Goal: Information Seeking & Learning: Check status

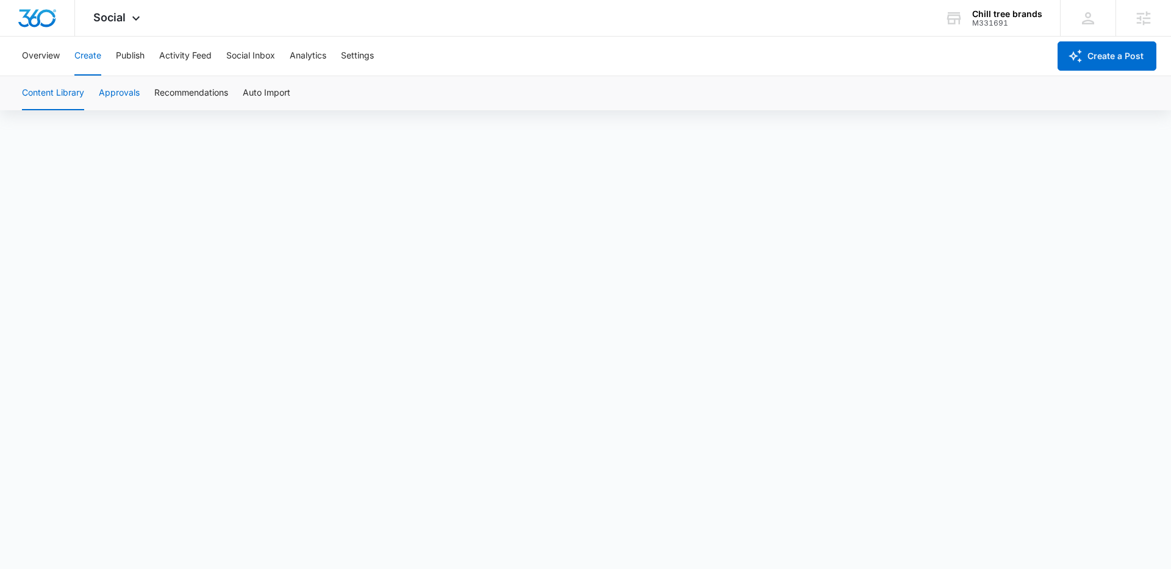
click at [130, 88] on button "Approvals" at bounding box center [119, 93] width 41 height 34
click at [131, 14] on icon at bounding box center [136, 21] width 15 height 15
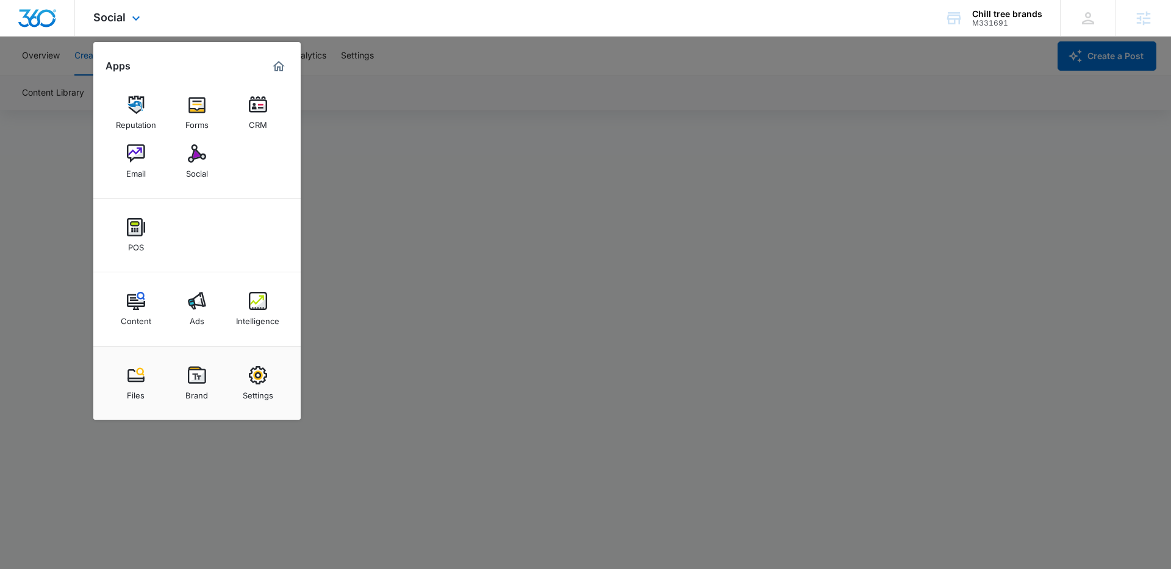
click at [109, 162] on div "Reputation Forms CRM Email Social" at bounding box center [196, 137] width 207 height 123
click at [124, 160] on link "Email" at bounding box center [136, 161] width 46 height 46
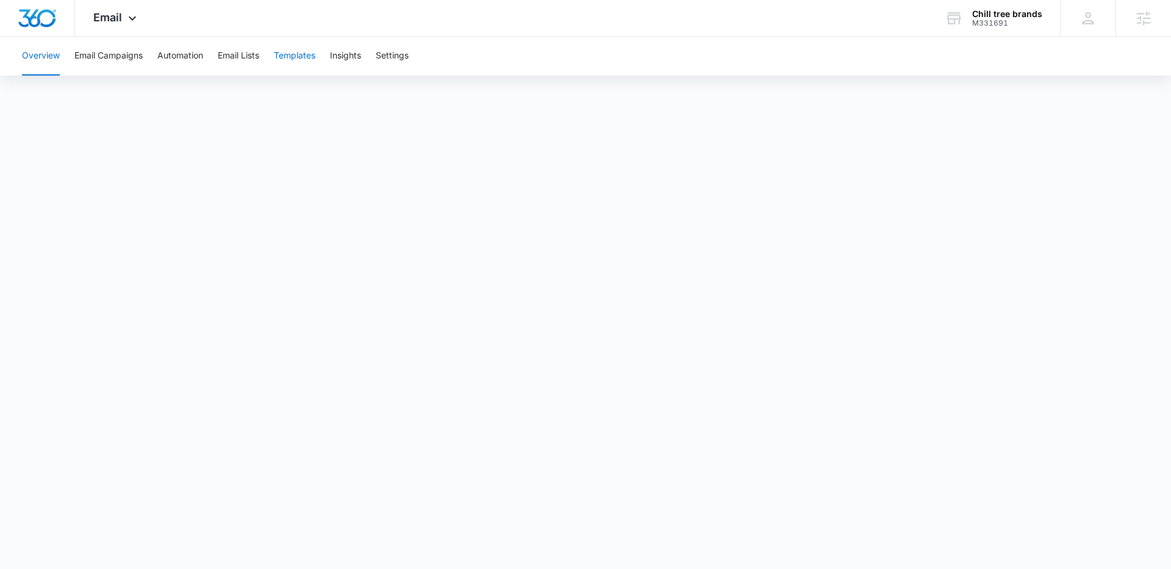
click at [300, 55] on button "Templates" at bounding box center [294, 56] width 41 height 39
click at [115, 60] on button "Email Campaigns" at bounding box center [108, 56] width 68 height 39
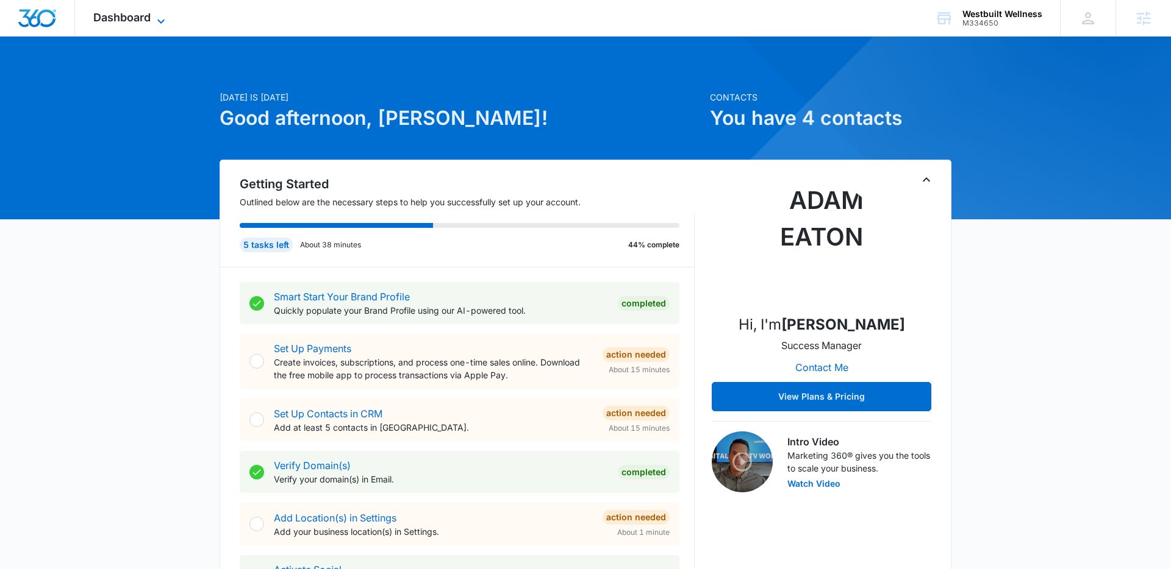
click at [144, 15] on span "Dashboard" at bounding box center [121, 17] width 57 height 13
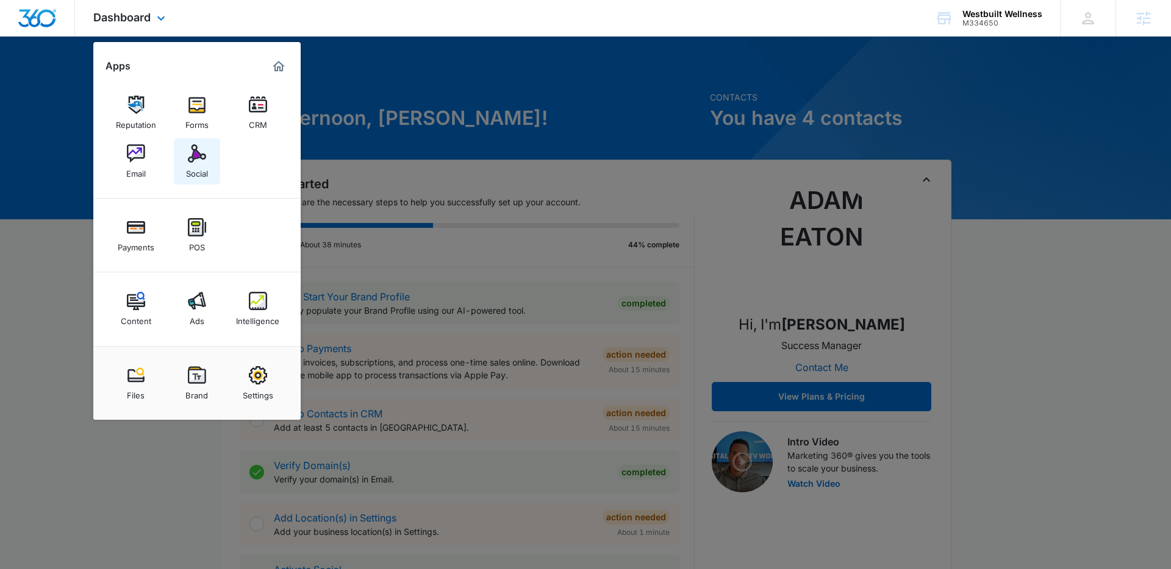
click at [190, 159] on img at bounding box center [197, 154] width 18 height 18
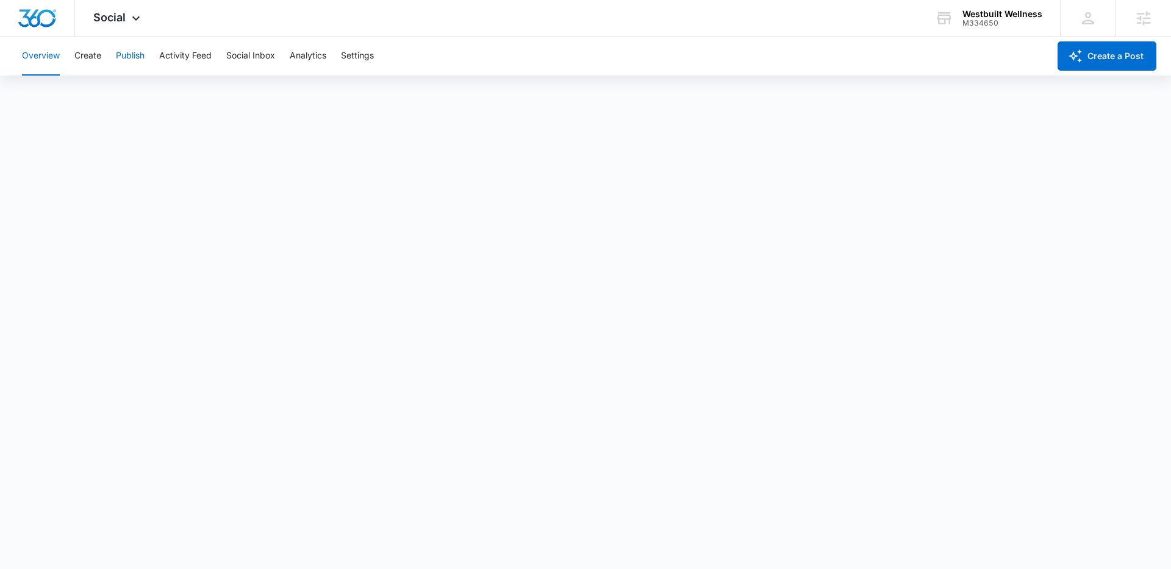
click at [119, 54] on button "Publish" at bounding box center [130, 56] width 29 height 39
click at [88, 61] on button "Create" at bounding box center [87, 56] width 27 height 39
click at [359, 60] on button "Settings" at bounding box center [357, 56] width 33 height 39
click at [94, 54] on button "Create" at bounding box center [87, 56] width 27 height 39
click at [43, 90] on button "Content Library" at bounding box center [53, 93] width 62 height 34
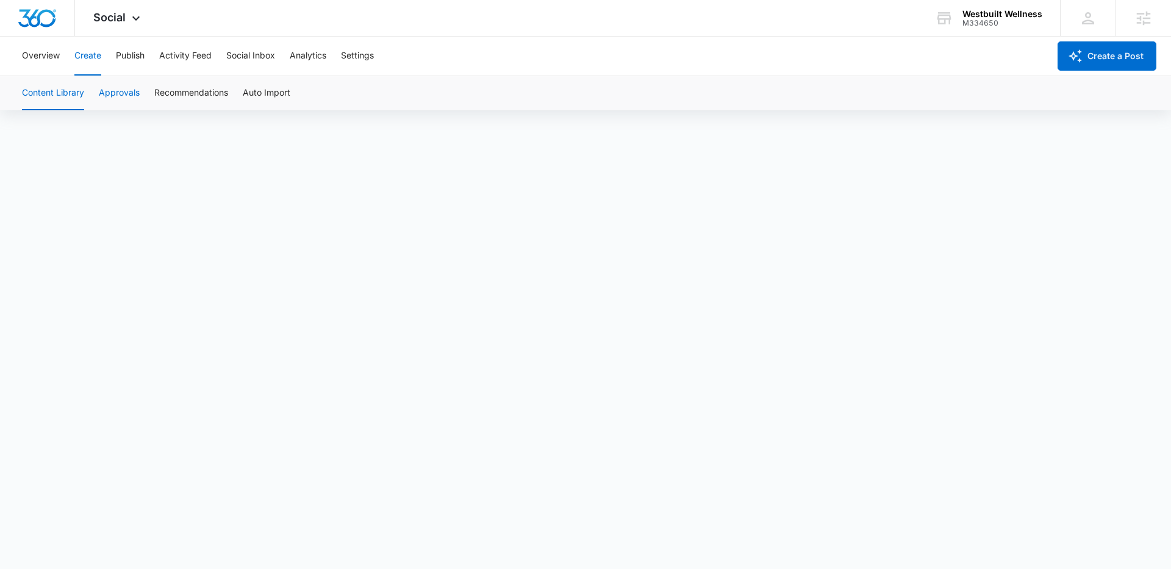
click at [124, 90] on button "Approvals" at bounding box center [119, 93] width 41 height 34
click at [107, 13] on span "Social" at bounding box center [109, 17] width 32 height 13
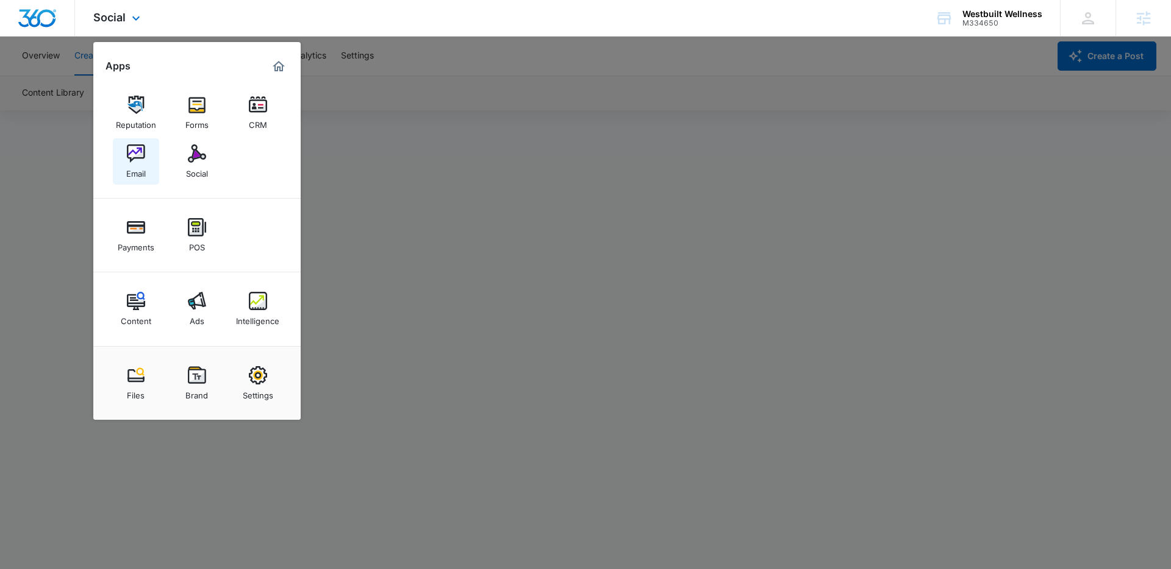
click at [141, 158] on img at bounding box center [136, 154] width 18 height 18
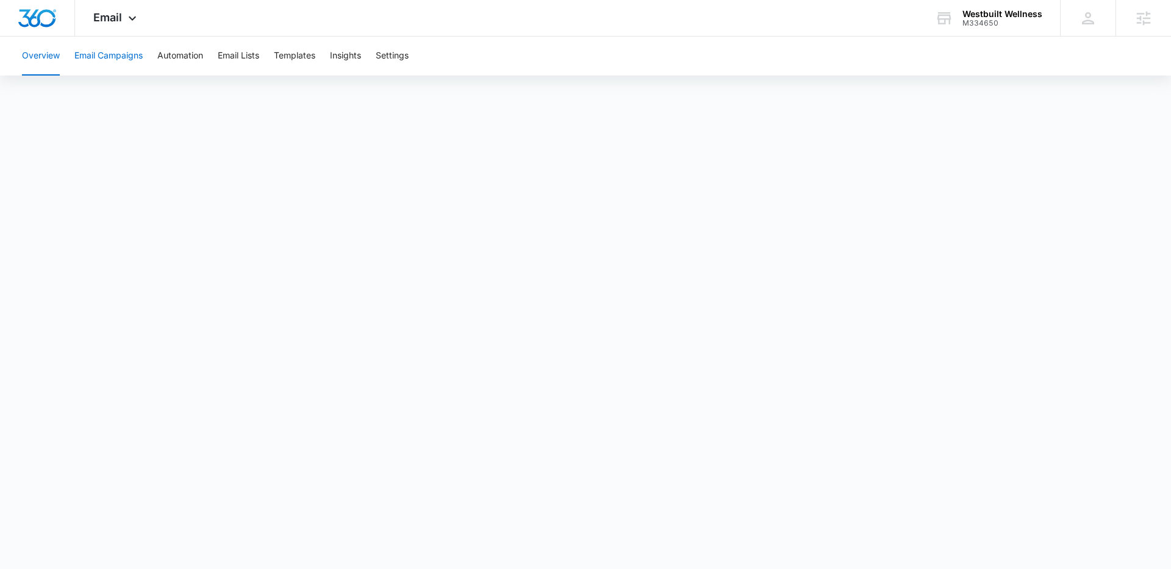
click at [124, 54] on button "Email Campaigns" at bounding box center [108, 56] width 68 height 39
click at [307, 59] on button "Templates" at bounding box center [294, 56] width 41 height 39
click at [123, 57] on button "Email Campaigns" at bounding box center [108, 56] width 68 height 39
click at [296, 60] on button "Templates" at bounding box center [294, 56] width 41 height 39
click at [128, 52] on button "Email Campaigns" at bounding box center [108, 56] width 68 height 39
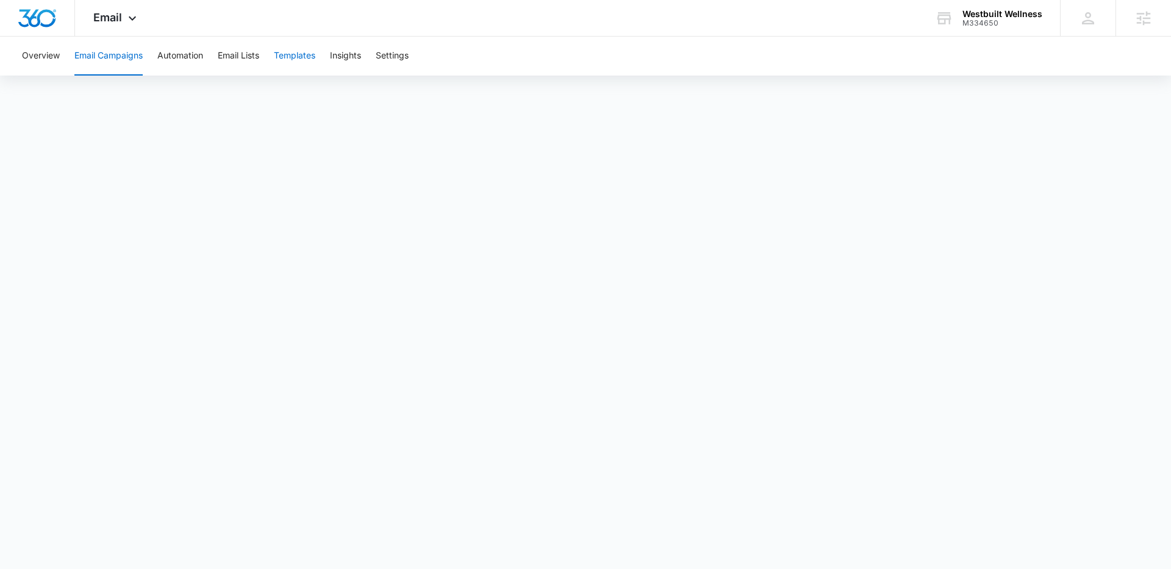
click at [287, 52] on button "Templates" at bounding box center [294, 56] width 41 height 39
click at [122, 15] on div "Email Apps Reputation Forms CRM Email Social Payments POS Content Ads Intellige…" at bounding box center [116, 18] width 83 height 36
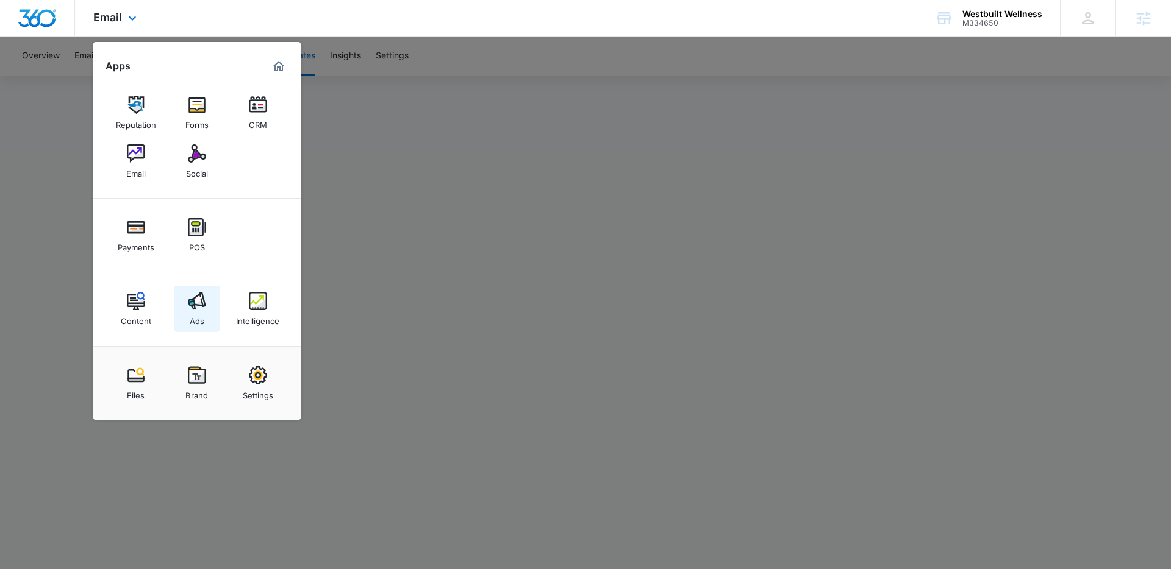
click at [197, 311] on div "Ads" at bounding box center [197, 318] width 15 height 16
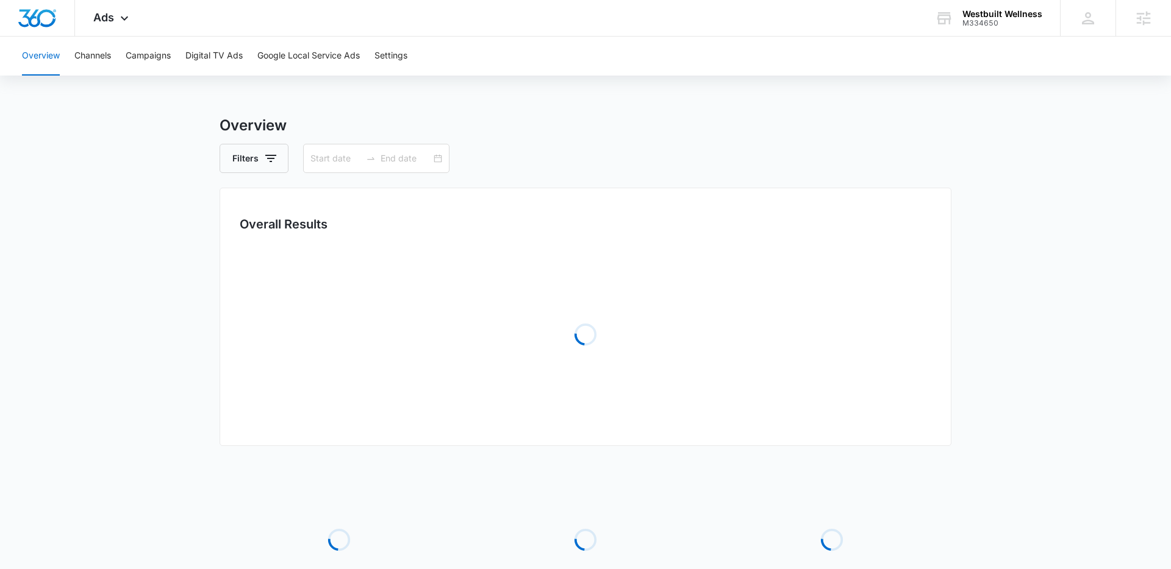
type input "08/12/2025"
type input "08/26/2025"
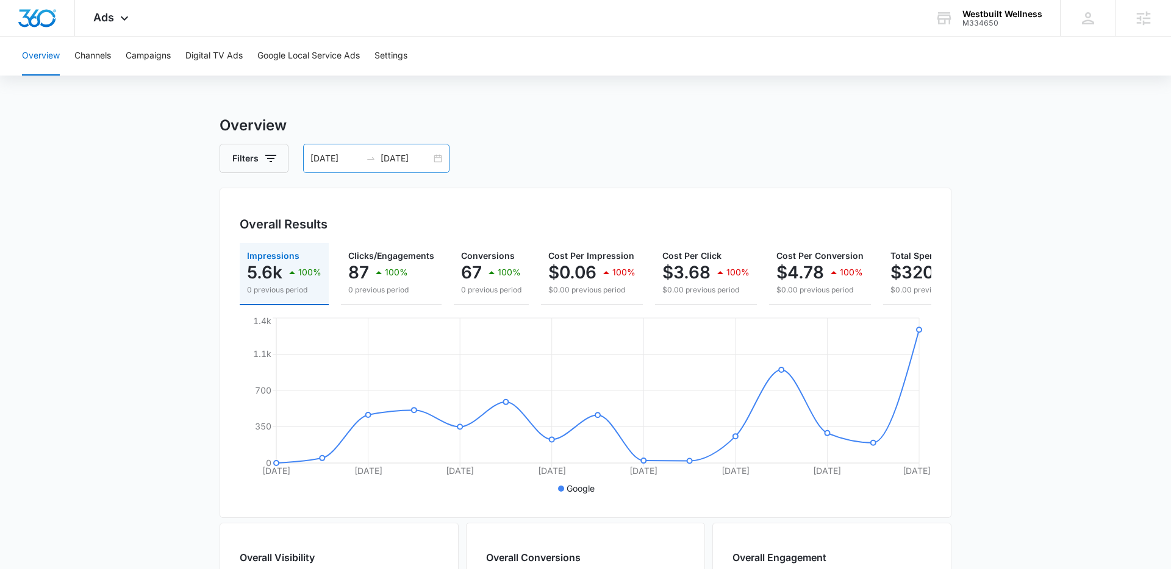
click at [434, 161] on div "08/12/2025 08/26/2025" at bounding box center [376, 158] width 146 height 29
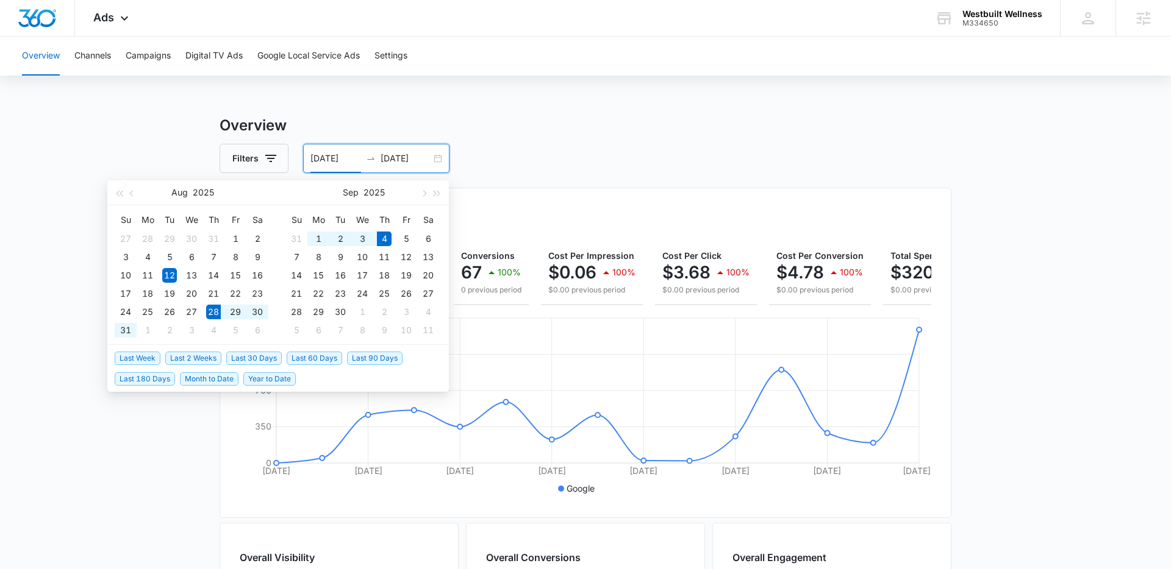
click at [144, 359] on span "Last Week" at bounding box center [138, 358] width 46 height 13
type input "08/28/2025"
type input "[DATE]"
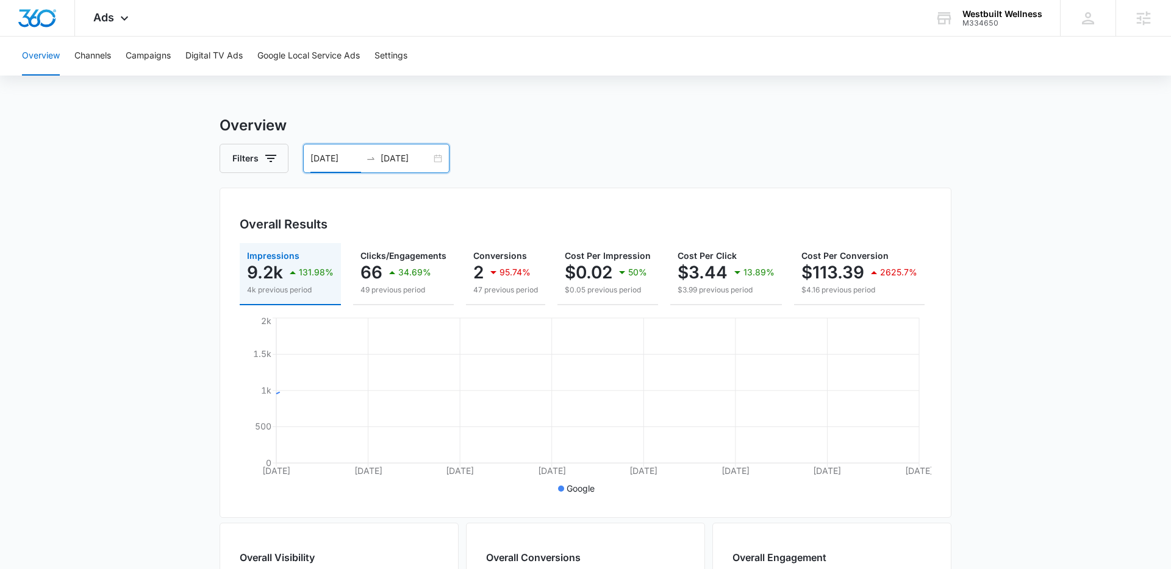
click at [87, 331] on main "Overview Filters 08/28/2025 09/04/2025 Overall Results Impressions 9.2k 131.98%…" at bounding box center [585, 553] width 1171 height 876
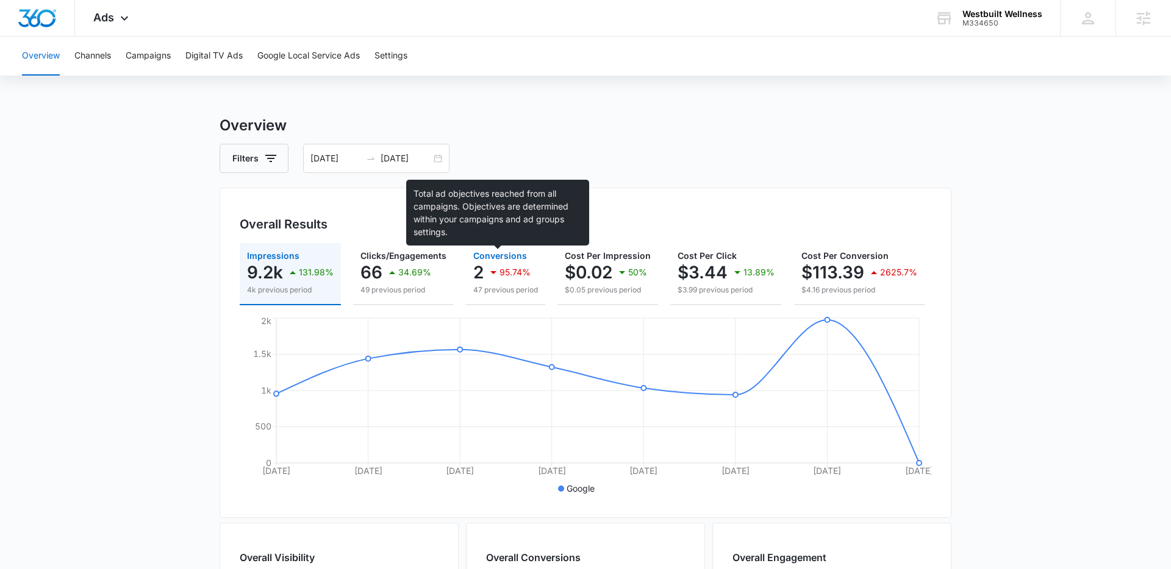
click at [486, 269] on icon "button" at bounding box center [493, 272] width 15 height 15
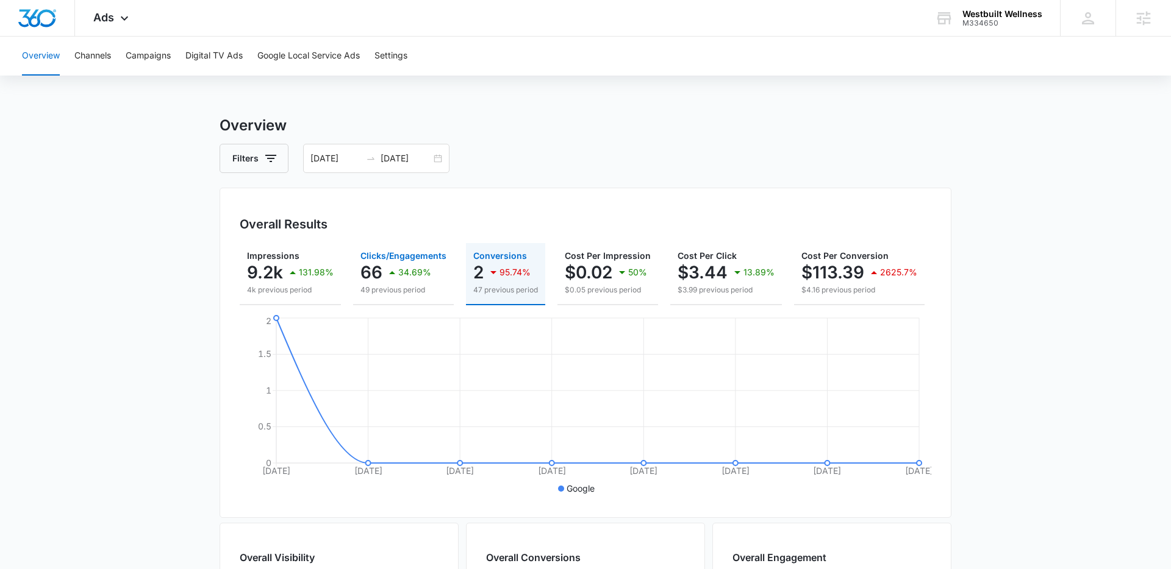
click at [387, 273] on icon "button" at bounding box center [392, 272] width 15 height 15
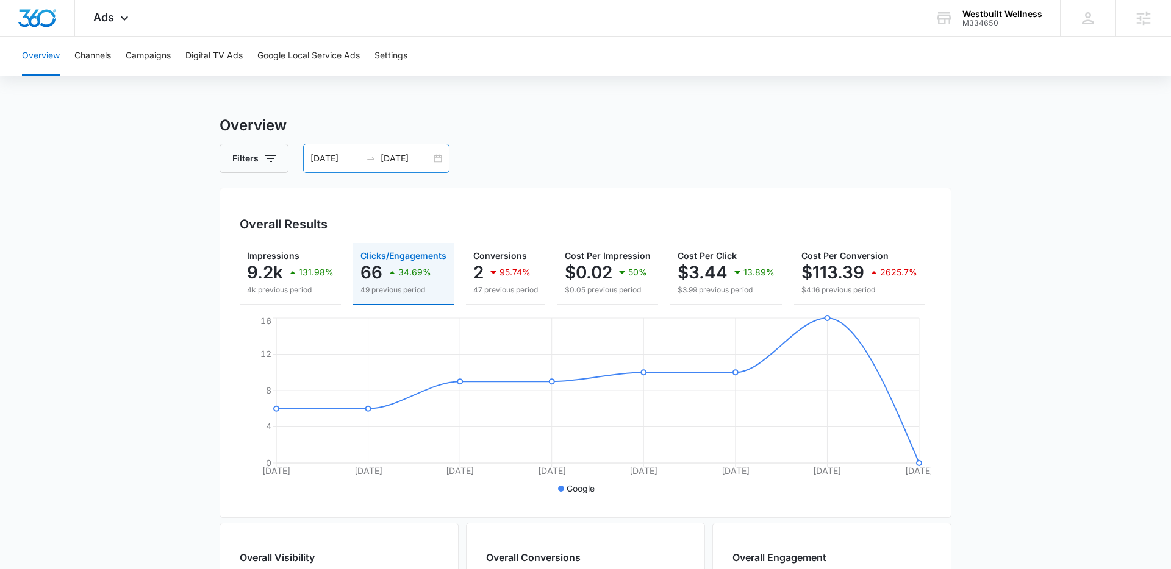
click at [434, 165] on div "08/28/2025 09/04/2025" at bounding box center [376, 158] width 146 height 29
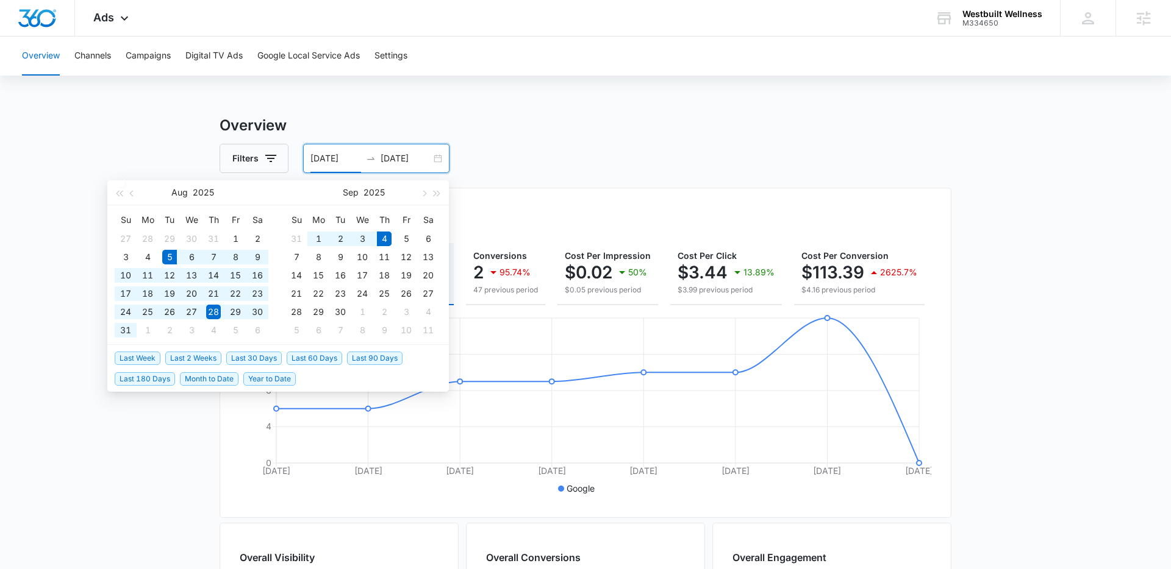
click at [238, 362] on span "Last 30 Days" at bounding box center [253, 358] width 55 height 13
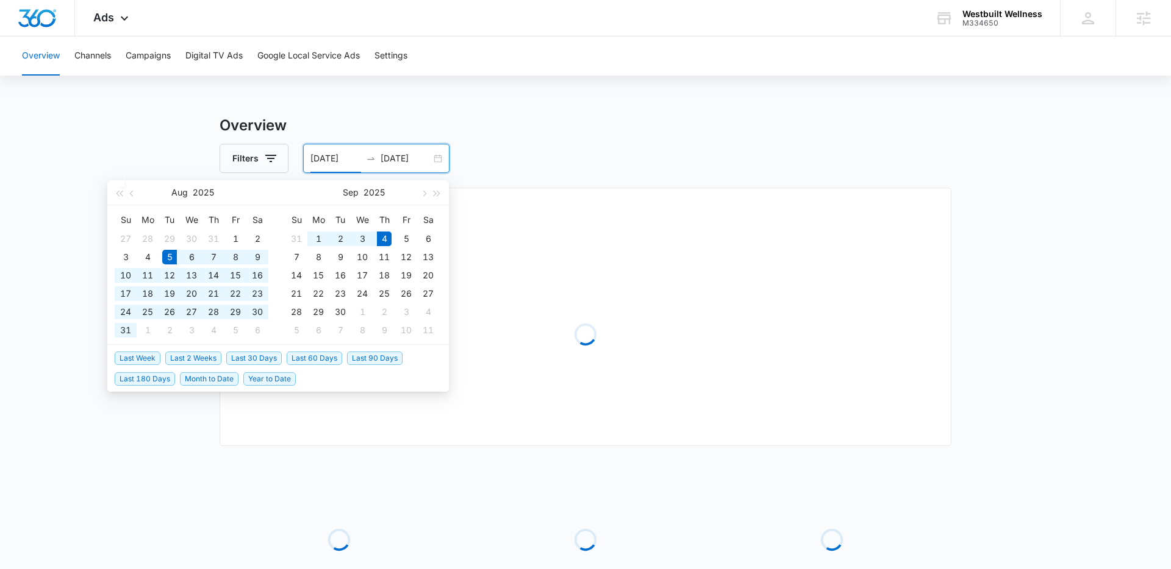
type input "[DATE]"
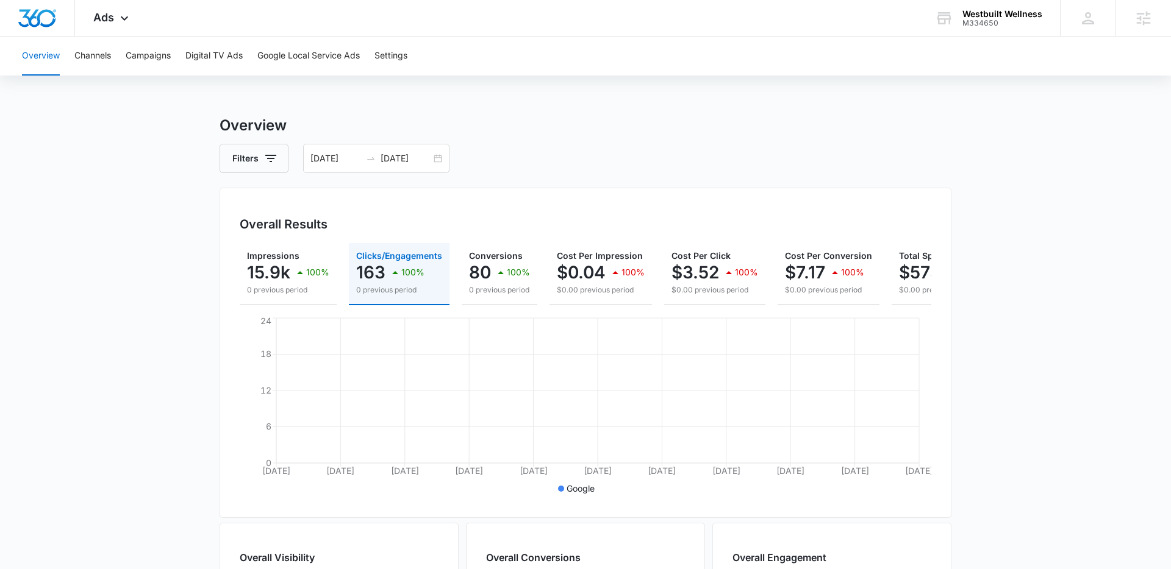
click at [170, 371] on main "Overview Filters 08/05/2025 09/04/2025 Overall Results Impressions 15.9k 100% 0…" at bounding box center [585, 553] width 1171 height 876
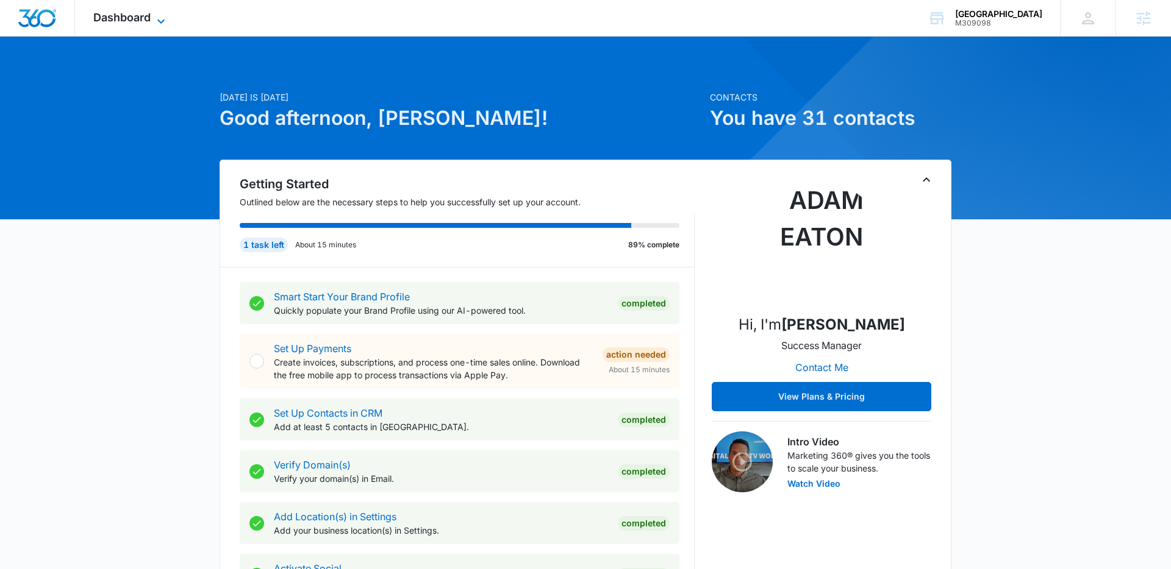
click at [141, 17] on span "Dashboard" at bounding box center [121, 17] width 57 height 13
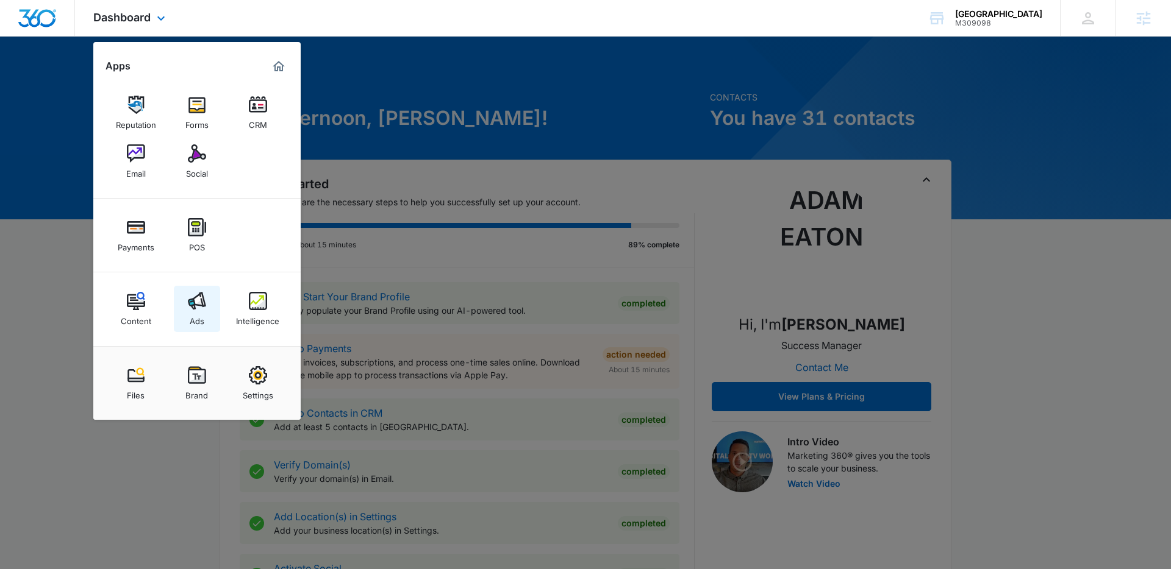
click at [193, 293] on img at bounding box center [197, 301] width 18 height 18
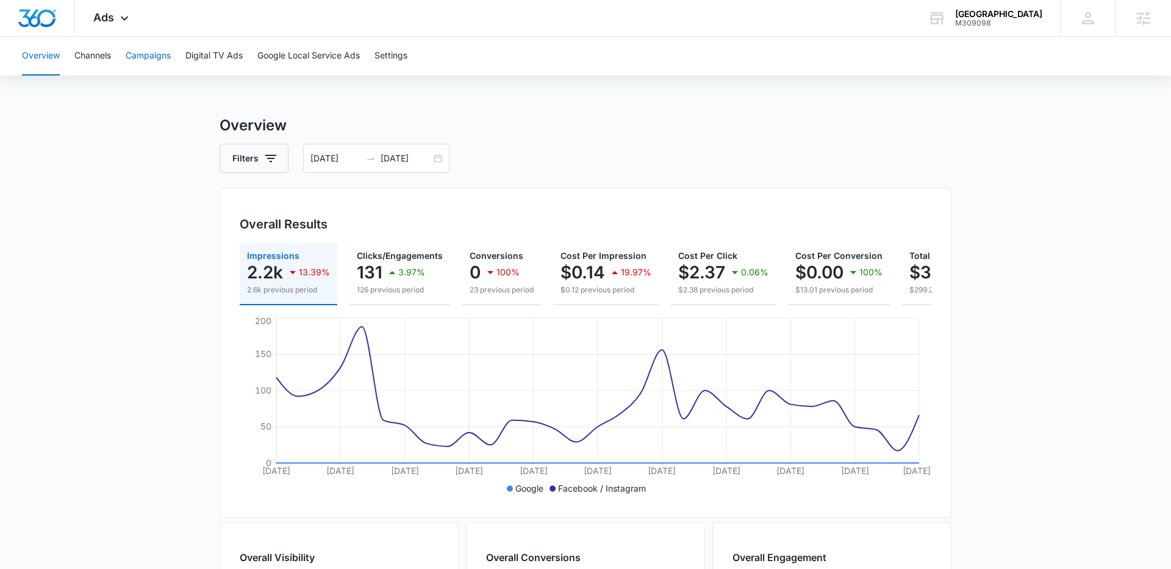
click at [148, 57] on button "Campaigns" at bounding box center [148, 56] width 45 height 39
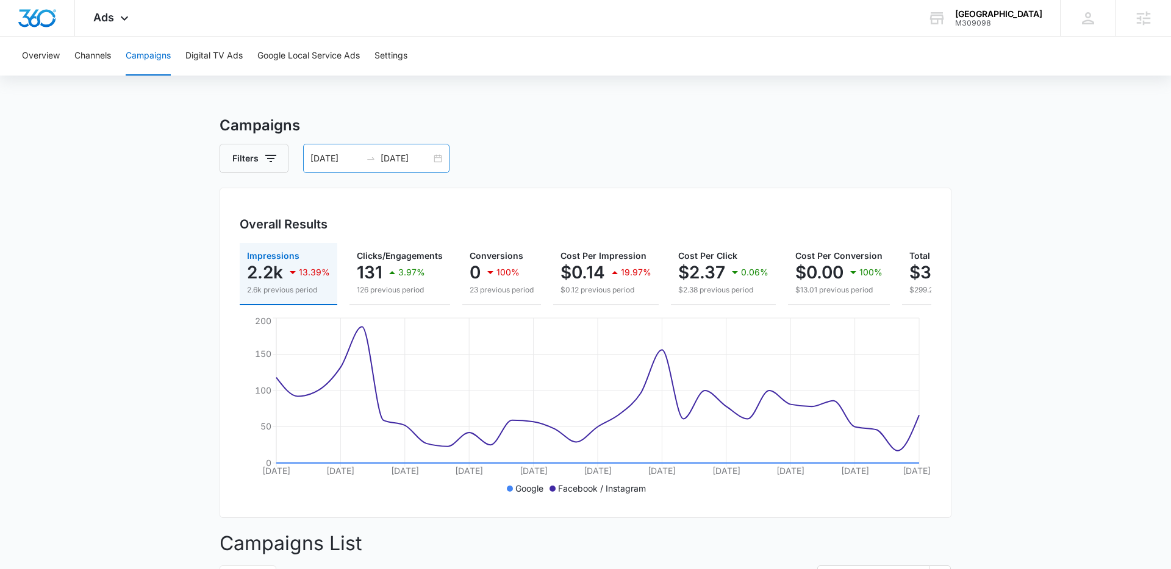
click at [421, 160] on input "08/24/2025" at bounding box center [405, 158] width 51 height 13
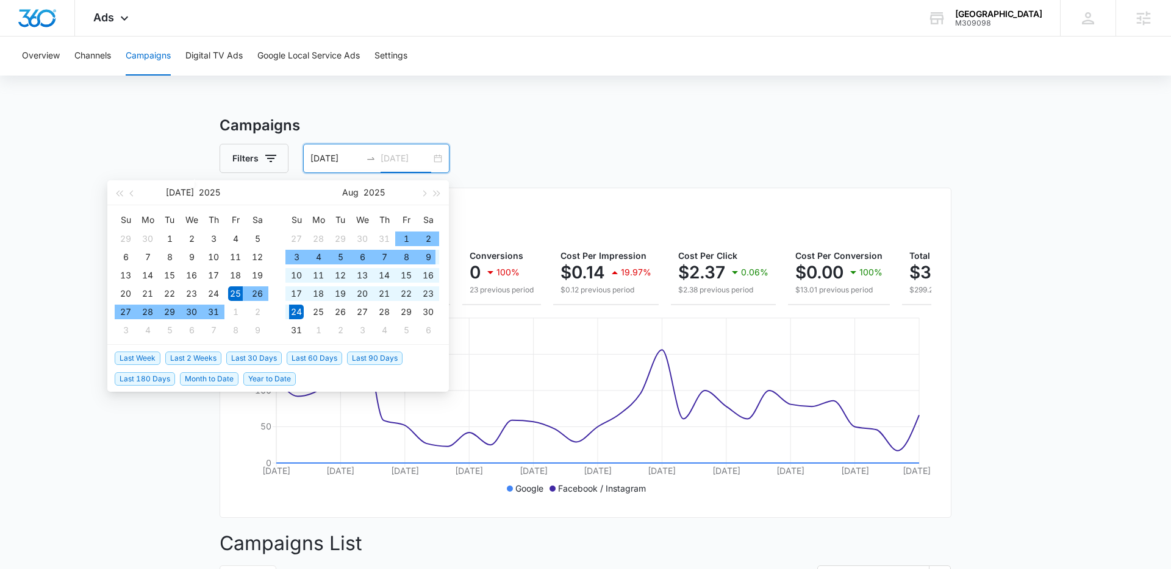
type input "08/24/2025"
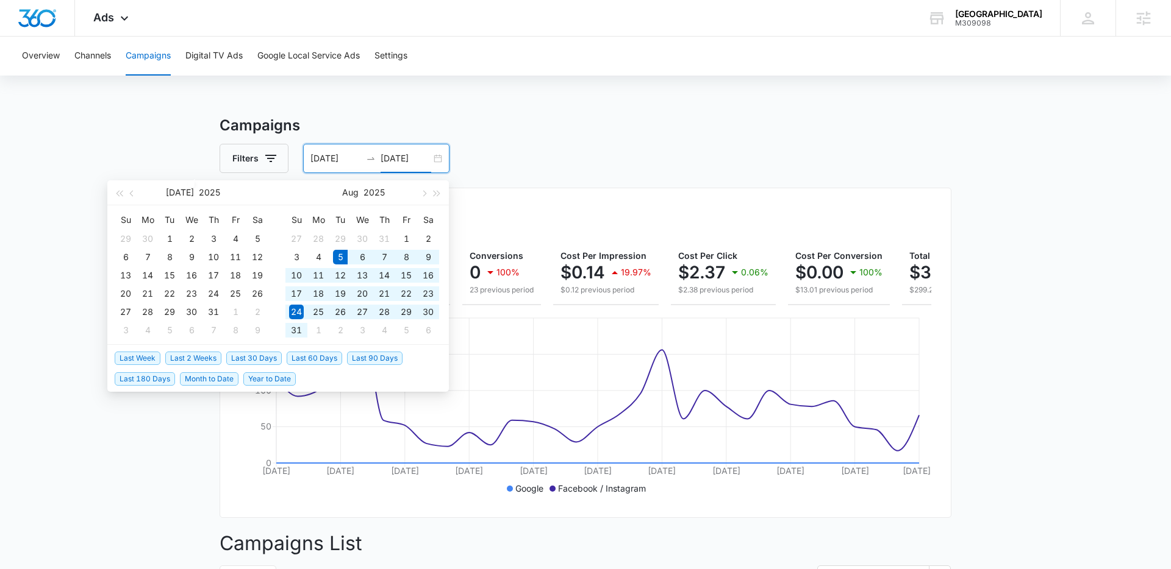
click at [249, 355] on span "Last 30 Days" at bounding box center [253, 358] width 55 height 13
type input "[DATE]"
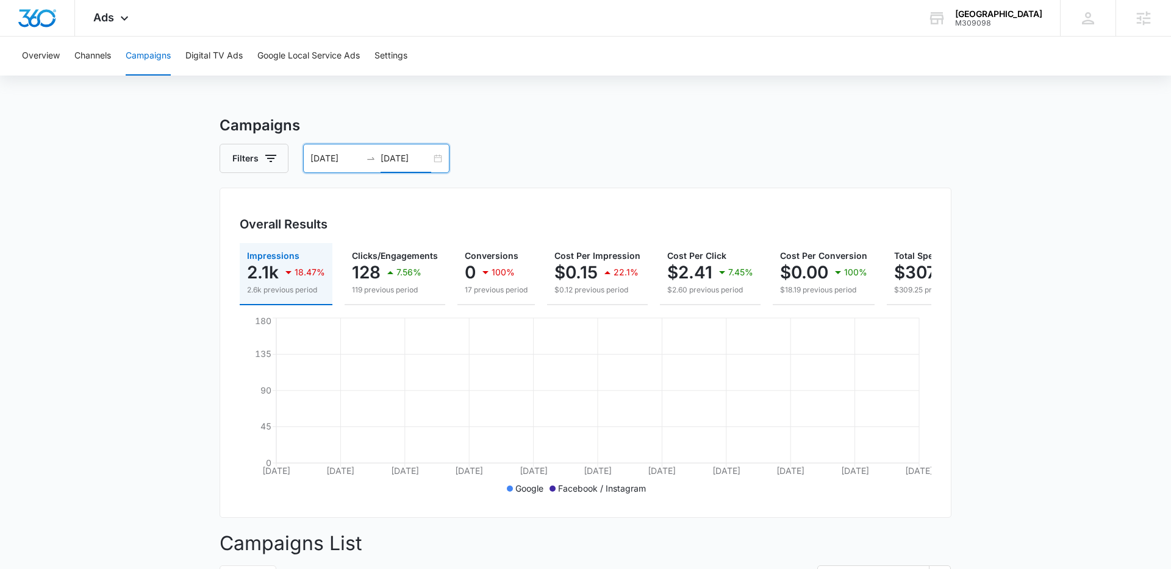
click at [134, 326] on main "Campaigns Filters 08/05/2025 09/04/2025 Overall Results Impressions 2.1k 18.47%…" at bounding box center [585, 468] width 1171 height 707
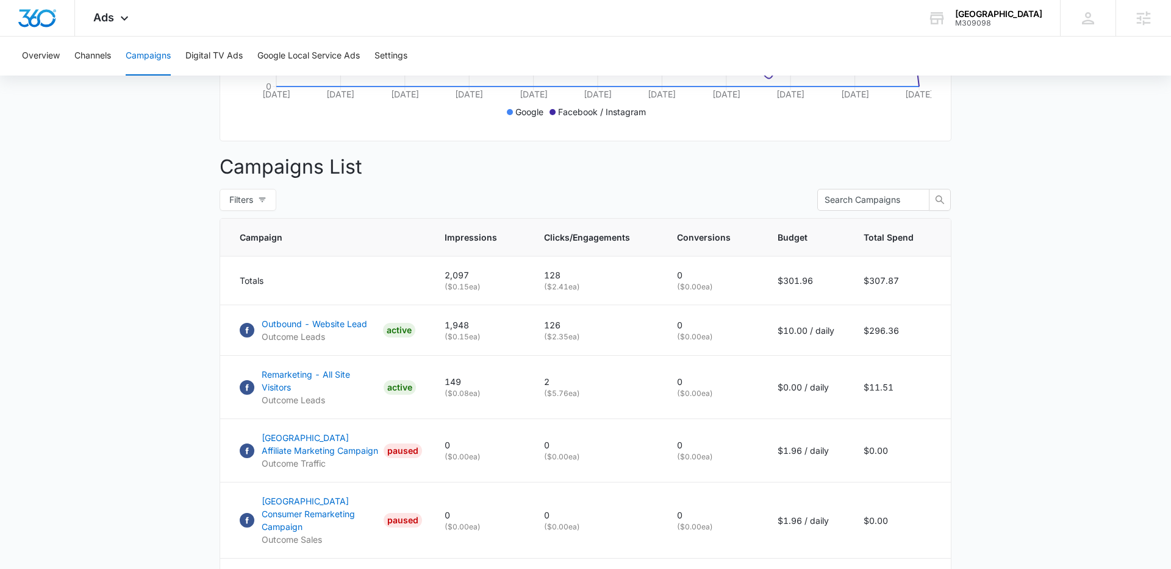
scroll to position [408, 0]
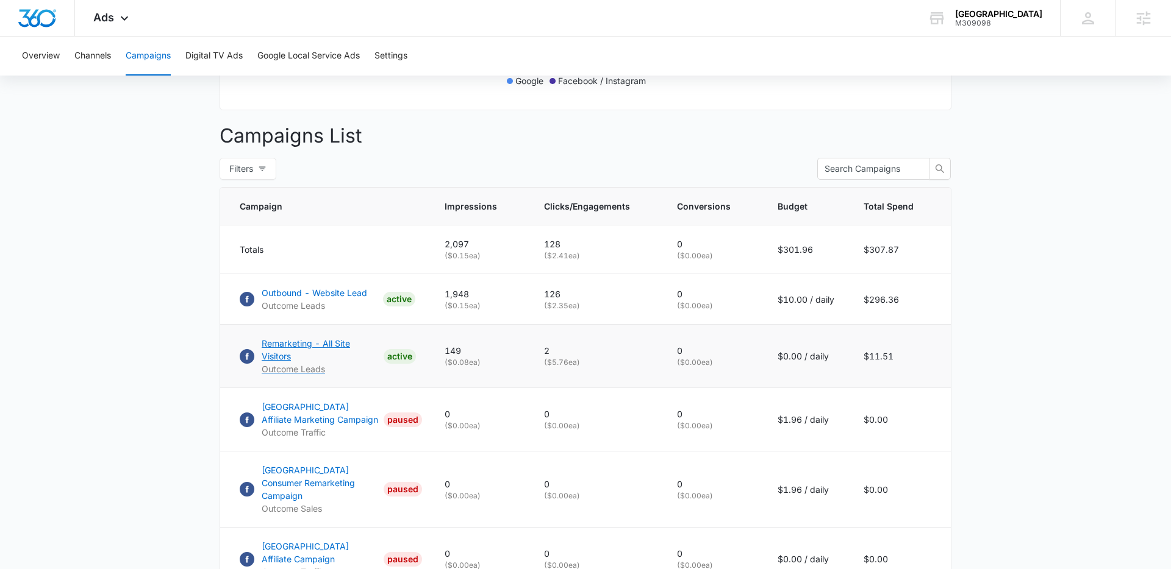
click at [347, 341] on p "Remarketing - All Site Visitors" at bounding box center [320, 350] width 117 height 26
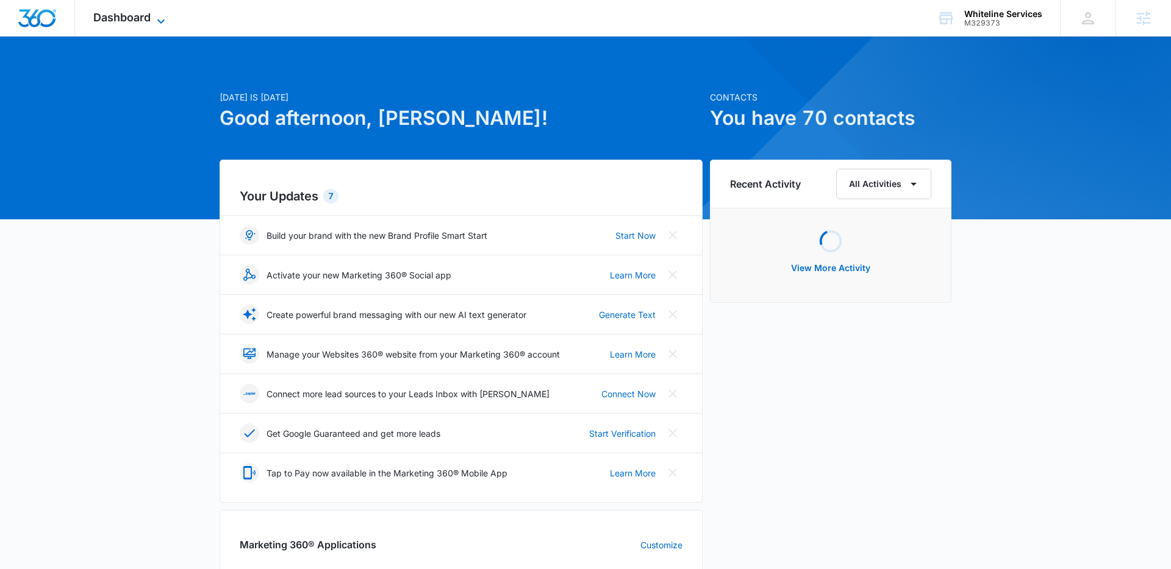
click at [159, 15] on icon at bounding box center [161, 21] width 15 height 15
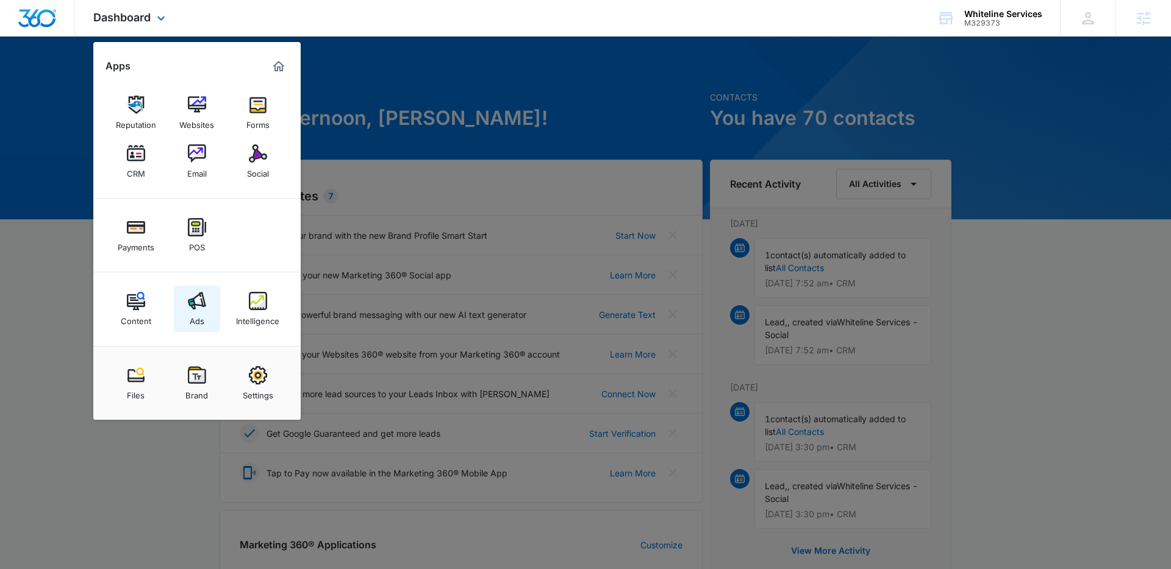
click at [196, 296] on img at bounding box center [197, 301] width 18 height 18
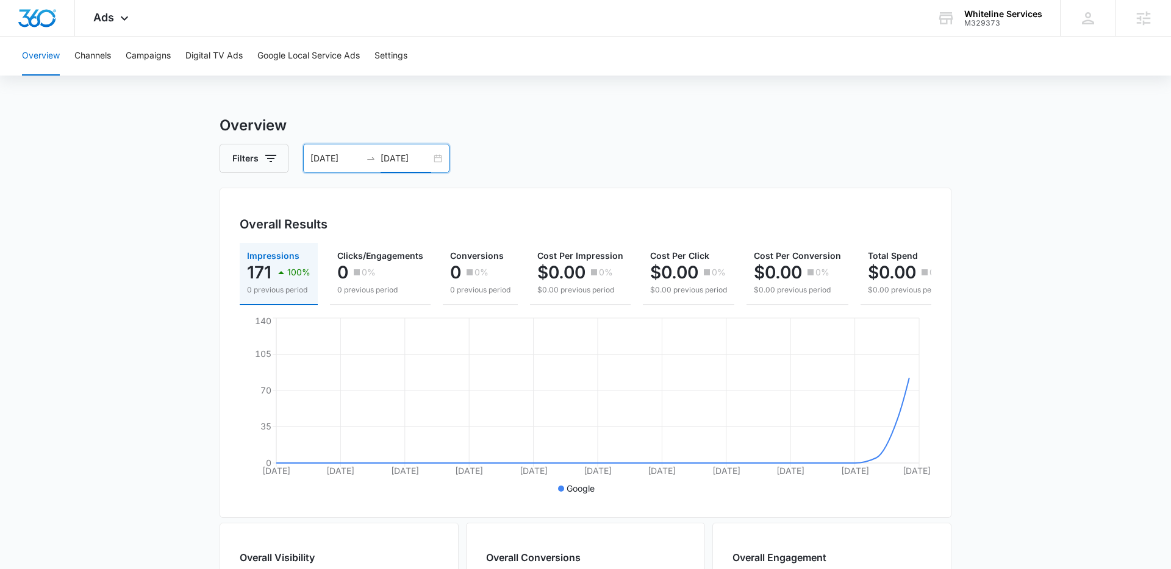
click at [421, 160] on input "[DATE]" at bounding box center [405, 158] width 51 height 13
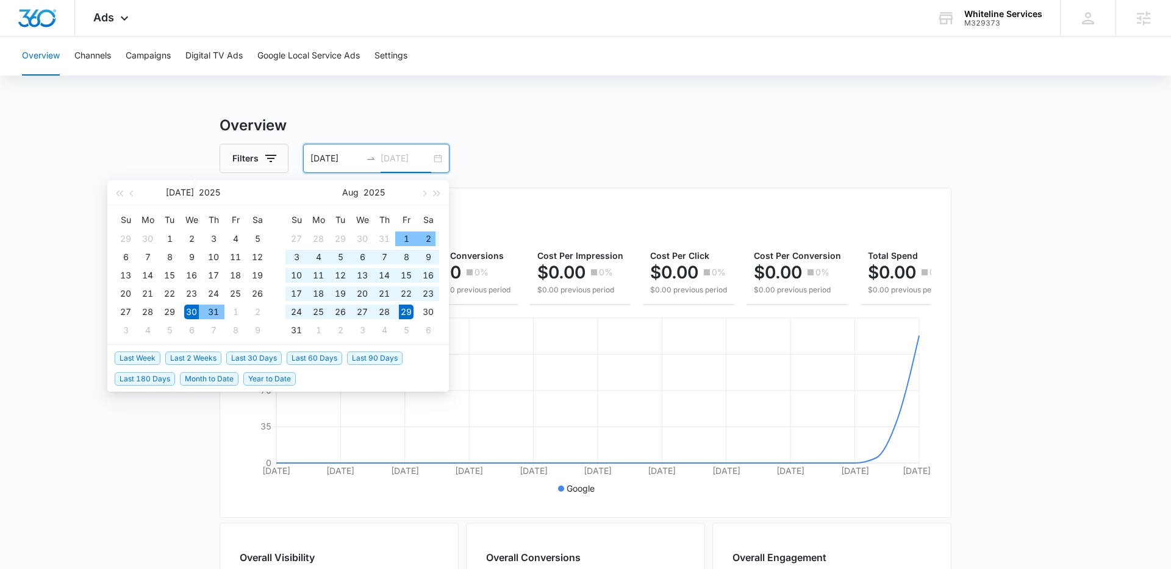
type input "[DATE]"
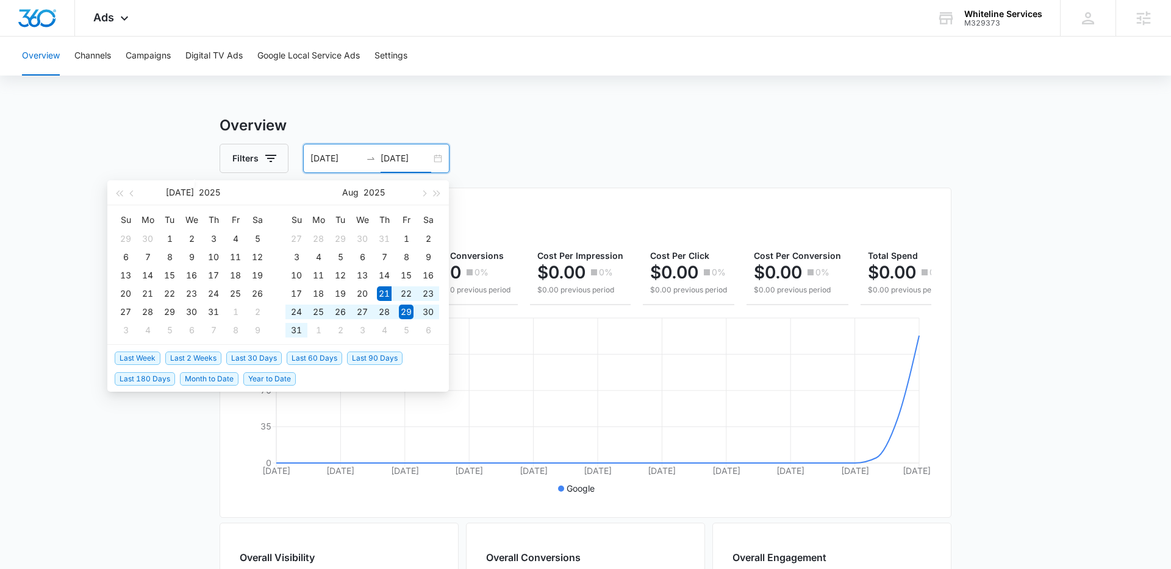
click at [200, 358] on span "Last 2 Weeks" at bounding box center [193, 358] width 56 height 13
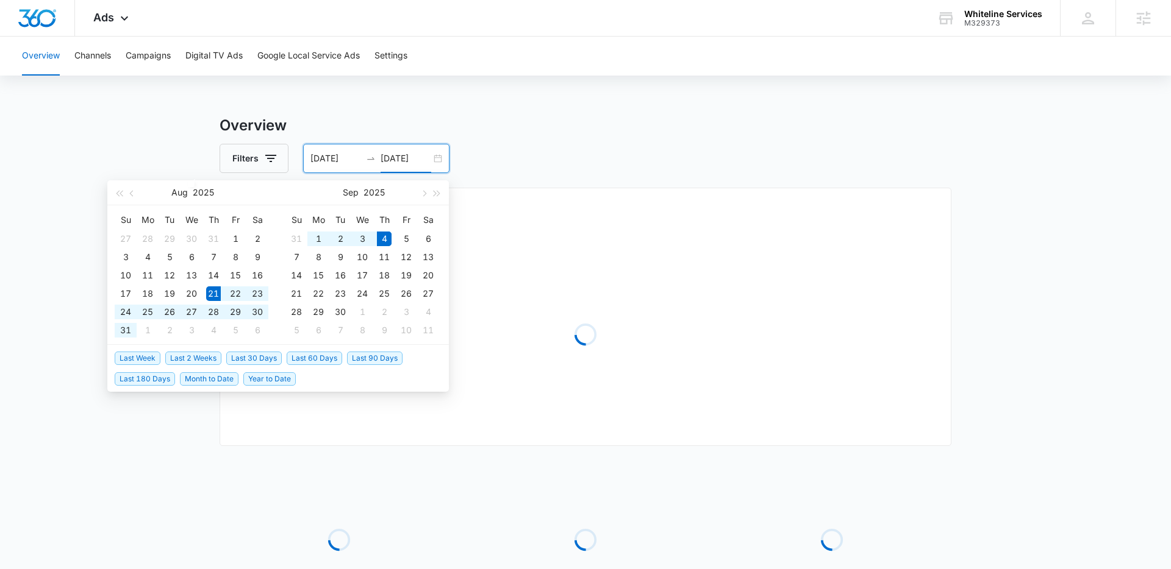
type input "[DATE]"
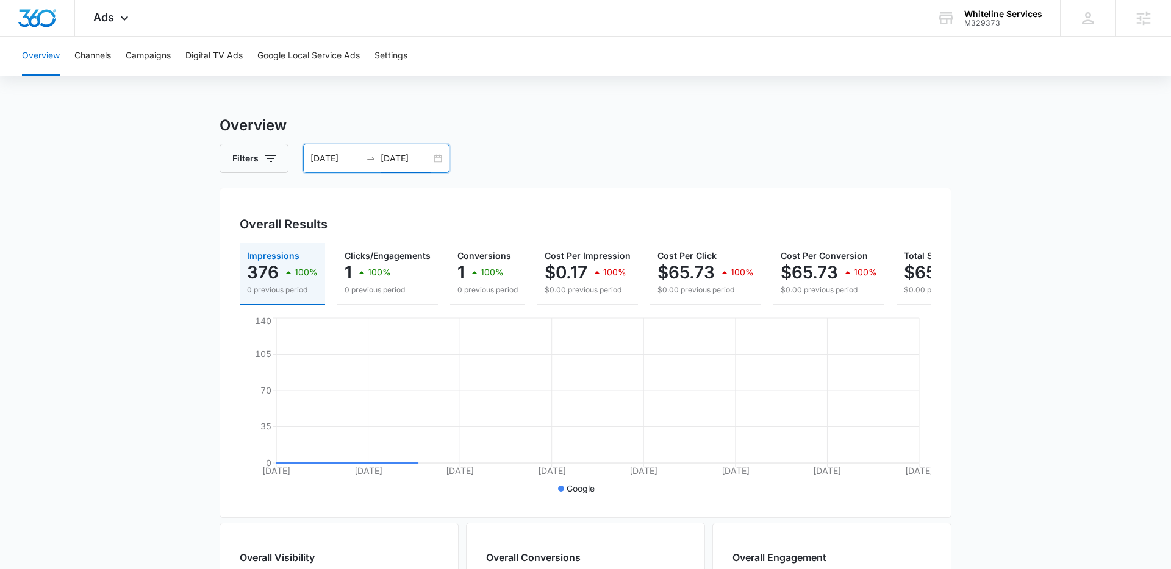
click at [137, 356] on main "Overview Filters [DATE] [DATE] Overall Results Impressions 376 100% 0 previous …" at bounding box center [585, 553] width 1171 height 876
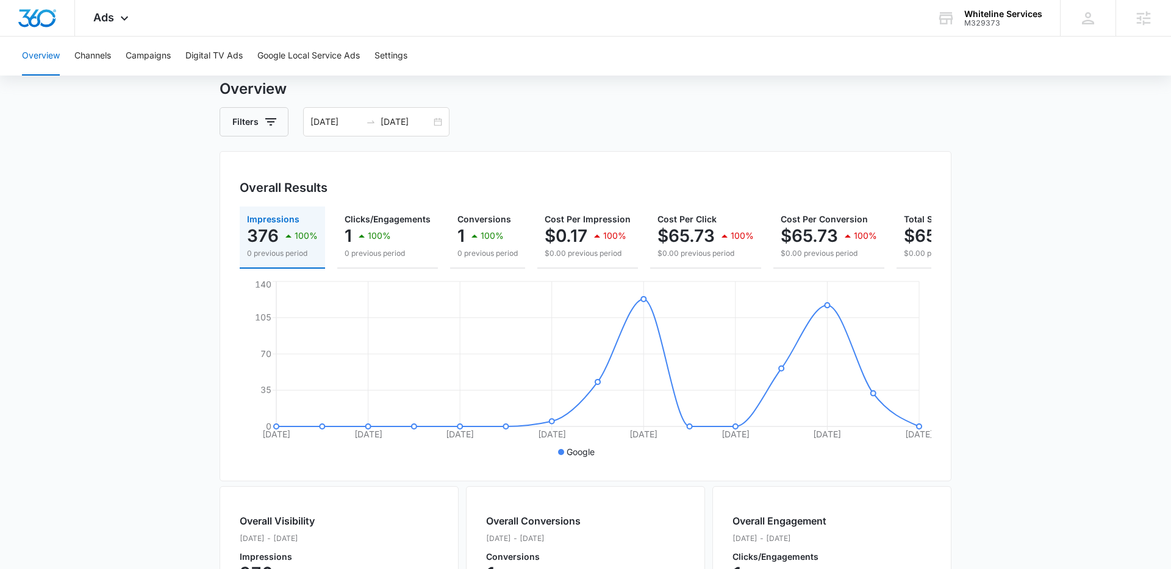
scroll to position [40, 0]
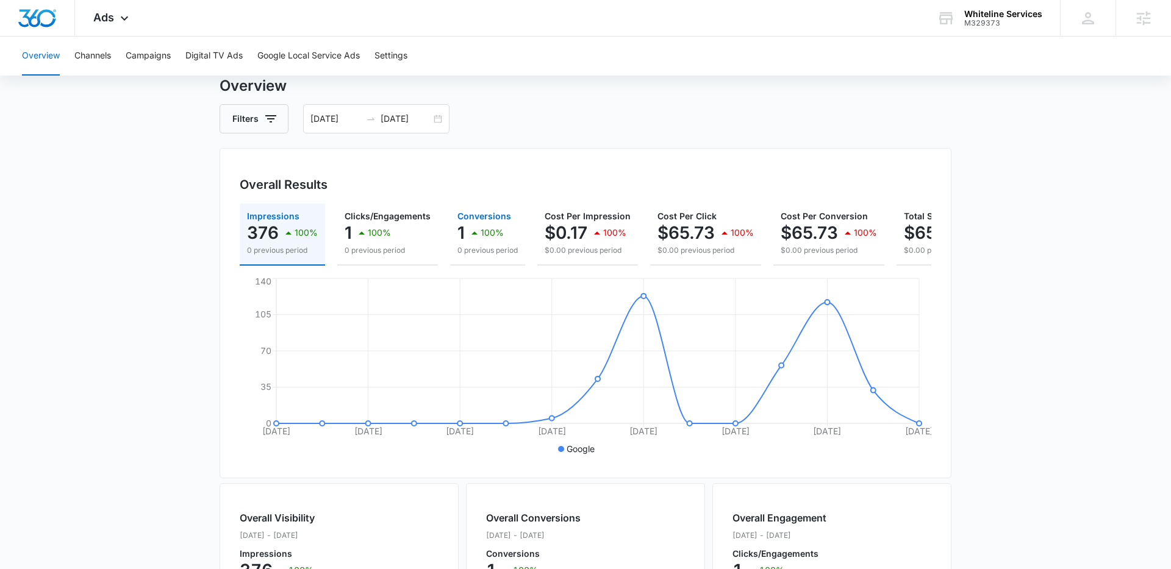
click at [457, 223] on p "1" at bounding box center [460, 233] width 7 height 20
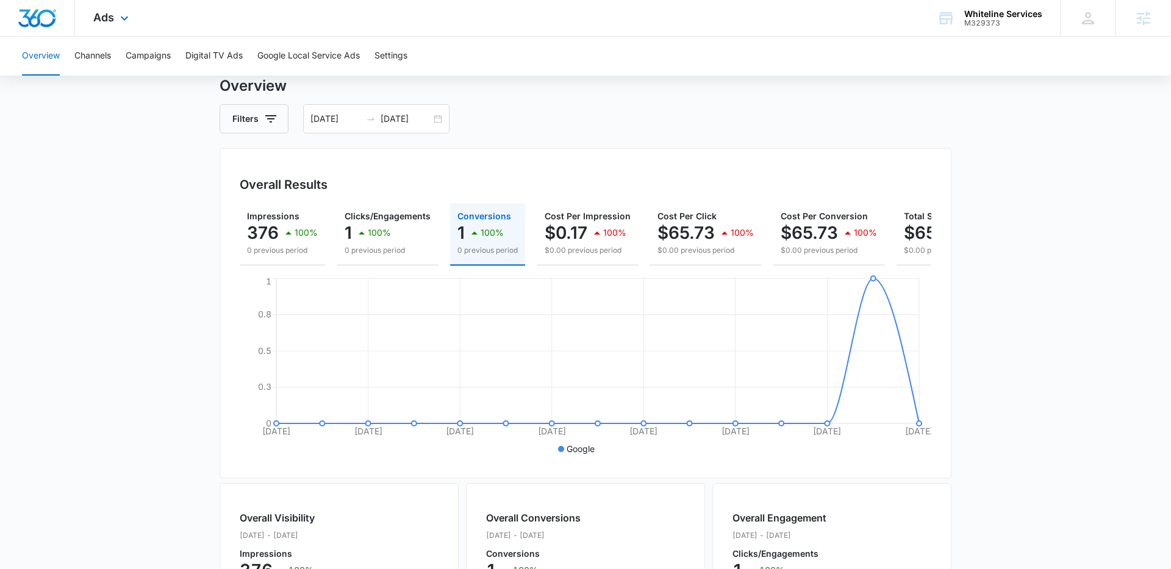
click at [127, 26] on div "Ads Apps Reputation Websites Forms CRM Email Social Payments POS Content Ads In…" at bounding box center [112, 18] width 75 height 36
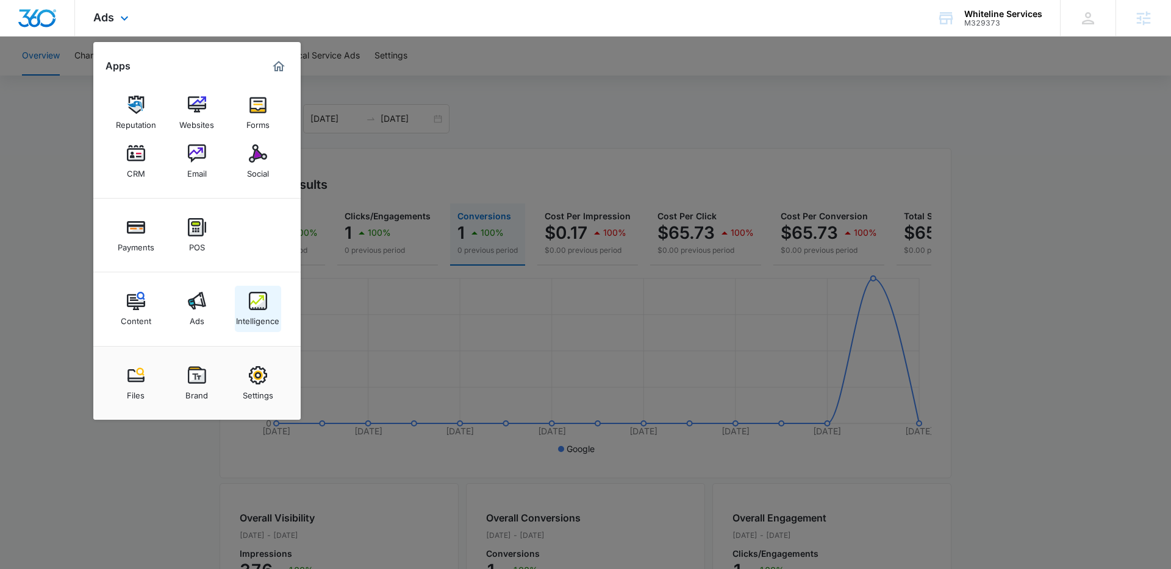
click at [256, 306] on img at bounding box center [258, 301] width 18 height 18
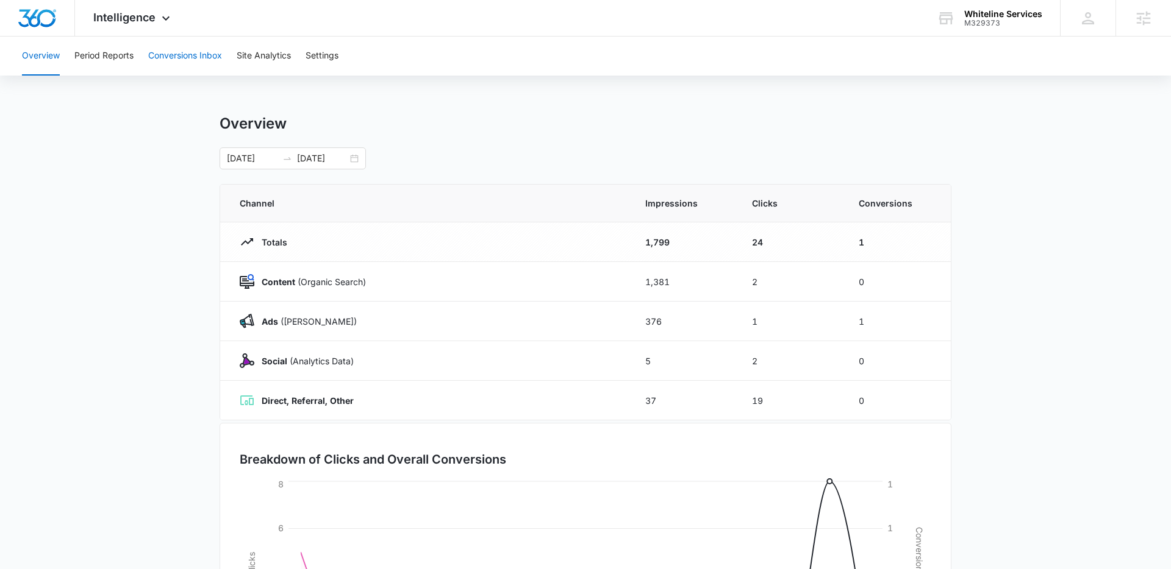
click at [188, 58] on button "Conversions Inbox" at bounding box center [185, 56] width 74 height 39
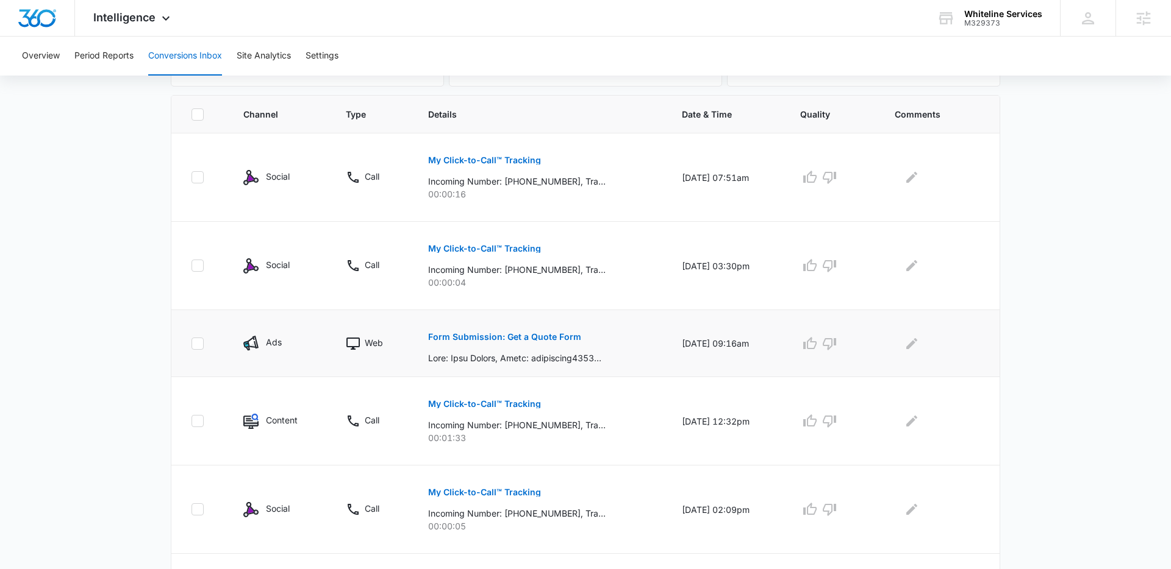
scroll to position [269, 0]
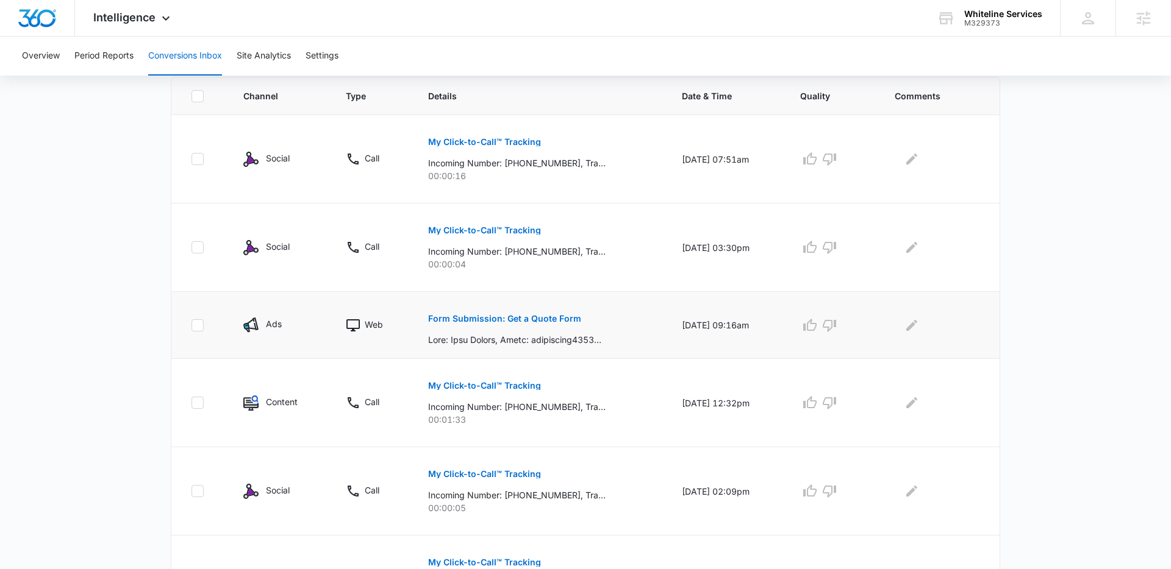
click at [502, 319] on p "Form Submission: Get a Quote Form" at bounding box center [504, 319] width 153 height 9
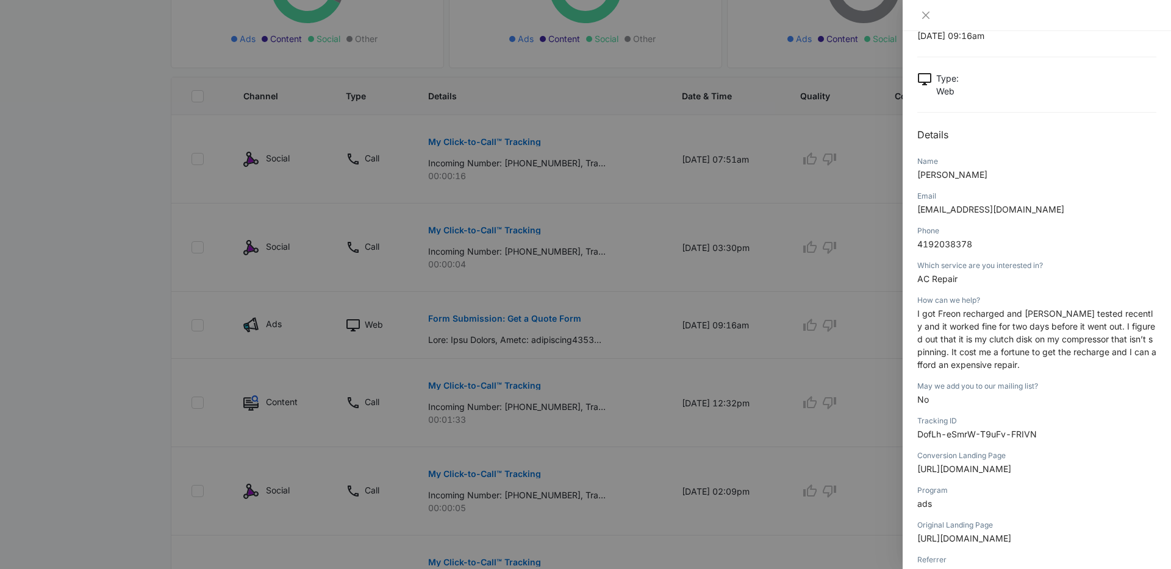
scroll to position [21, 0]
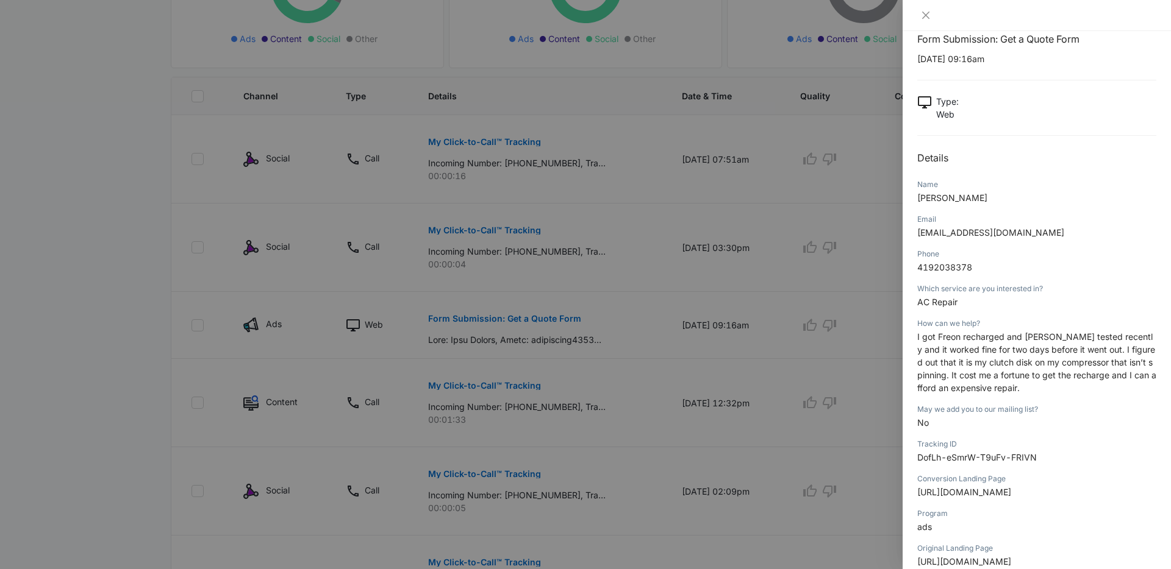
click at [970, 236] on span "[EMAIL_ADDRESS][DOMAIN_NAME]" at bounding box center [990, 232] width 147 height 10
copy span "[EMAIL_ADDRESS][DOMAIN_NAME]"
